Goal: Information Seeking & Learning: Learn about a topic

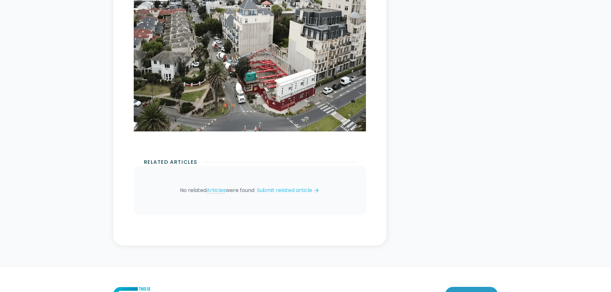
scroll to position [2054, 0]
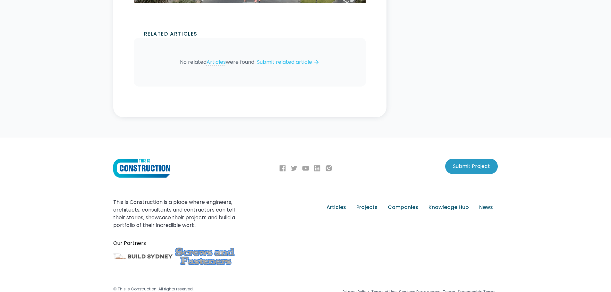
click at [610, 207] on footer "Submit Project This Is Construction is a place where engineers, architects, con…" at bounding box center [305, 223] width 611 height 171
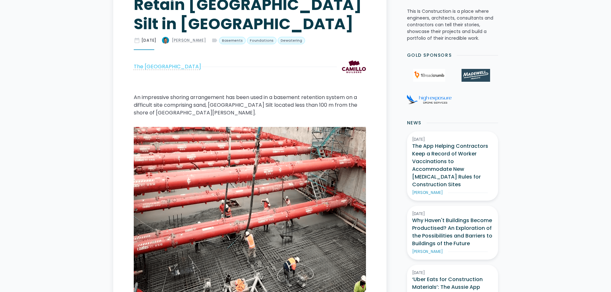
scroll to position [0, 0]
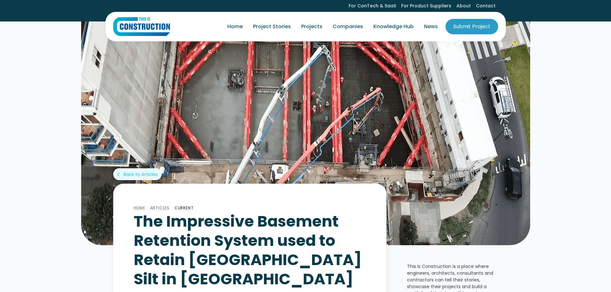
click at [137, 30] on img "home" at bounding box center [141, 26] width 57 height 19
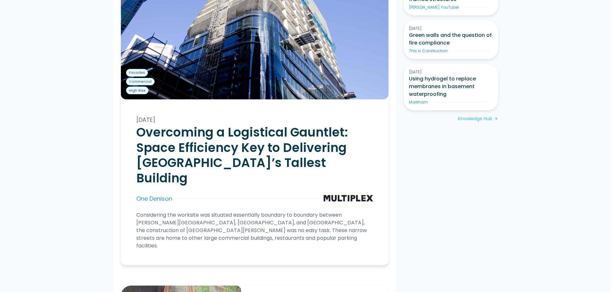
scroll to position [610, 0]
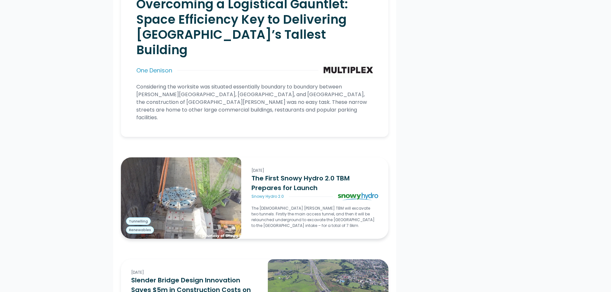
click at [317, 174] on h3 "The First Snowy Hydro 2.0 TBM Prepares for Launch" at bounding box center [315, 183] width 127 height 19
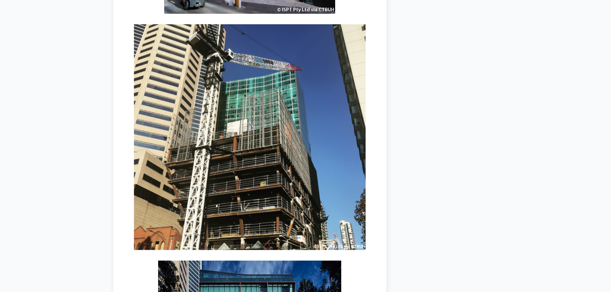
scroll to position [2471, 0]
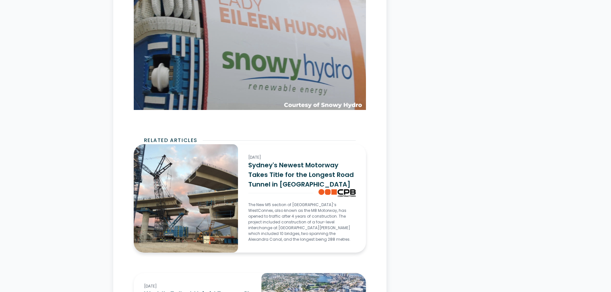
scroll to position [1824, 0]
